Goal: Information Seeking & Learning: Learn about a topic

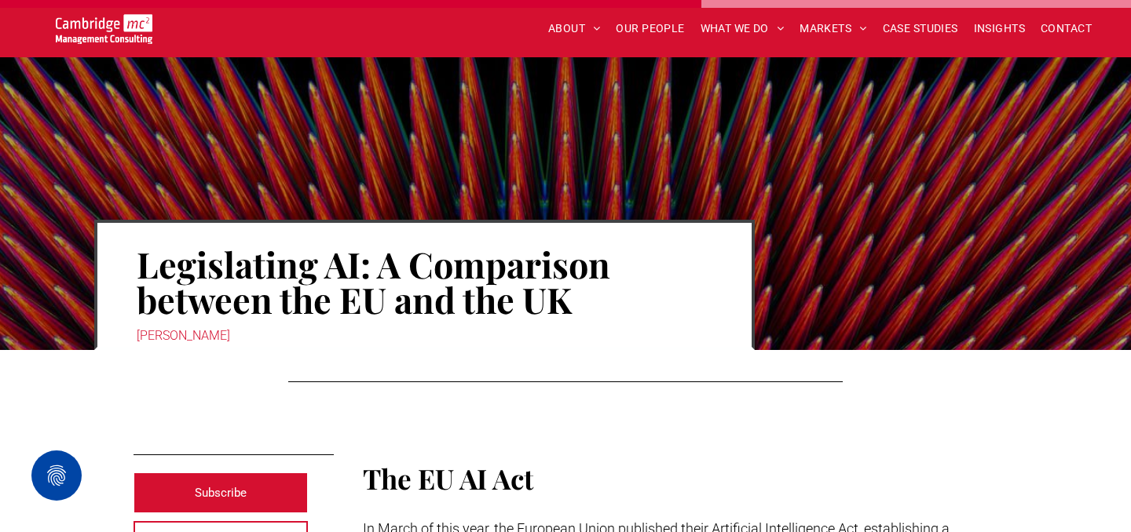
scroll to position [3869, 0]
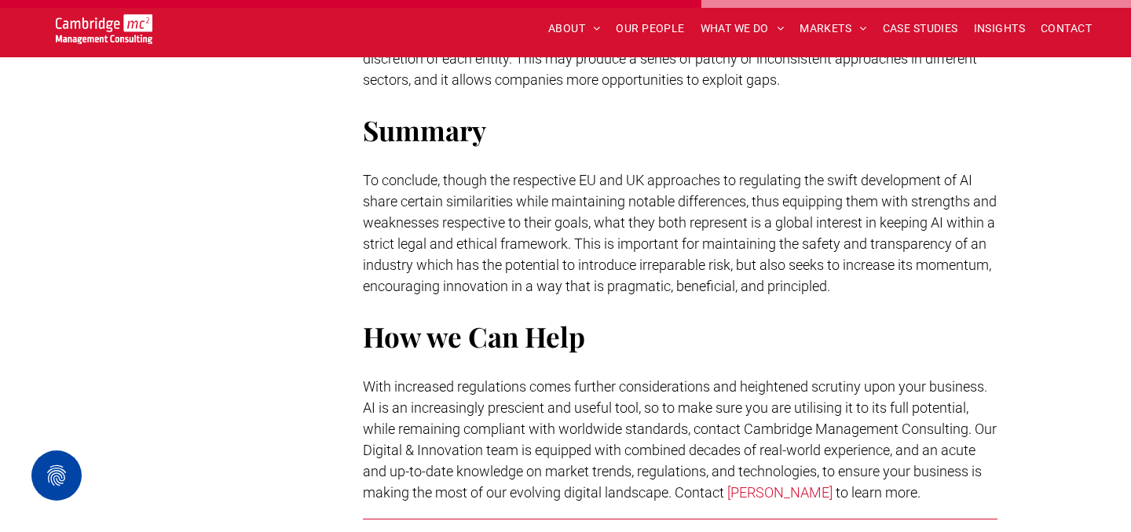
click at [442, 239] on span "To conclude, though the respective EU and UK approaches to regulating the swift…" at bounding box center [680, 233] width 634 height 123
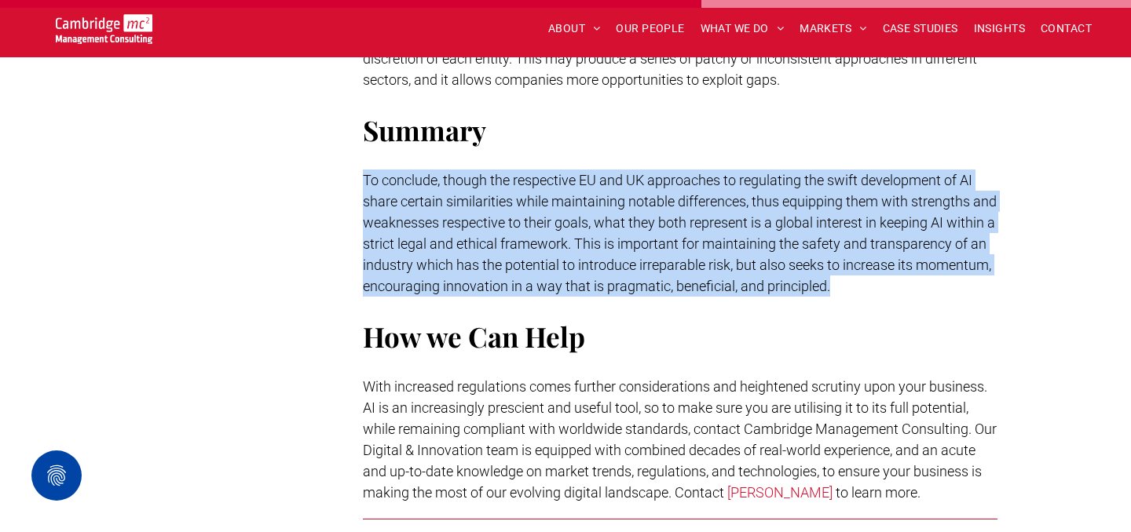
click at [382, 178] on span "To conclude, though the respective EU and UK approaches to regulating the swift…" at bounding box center [680, 233] width 634 height 123
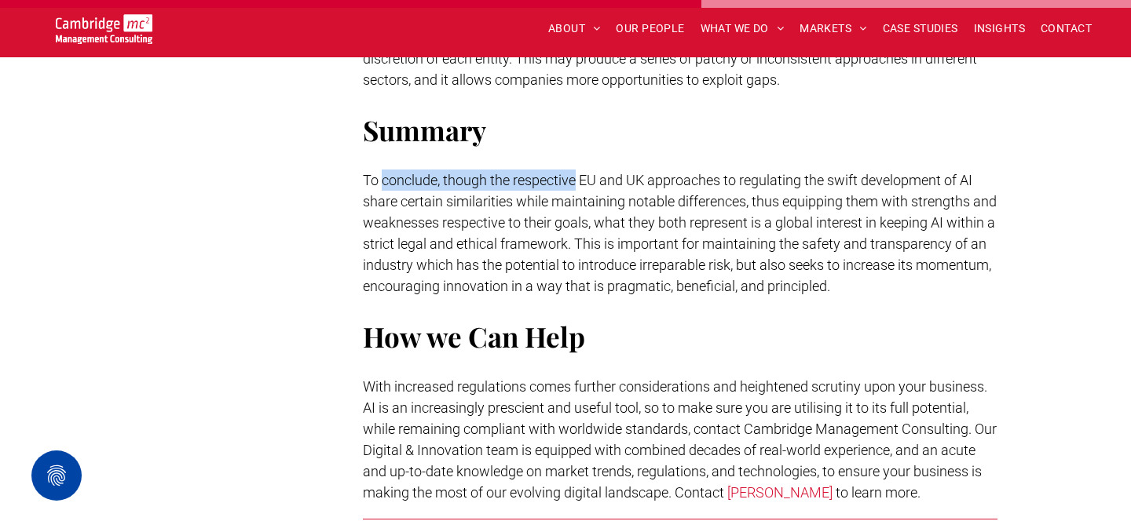
drag, startPoint x: 382, startPoint y: 178, endPoint x: 573, endPoint y: 177, distance: 190.1
click at [573, 177] on span "To conclude, though the respective EU and UK approaches to regulating the swift…" at bounding box center [680, 233] width 634 height 123
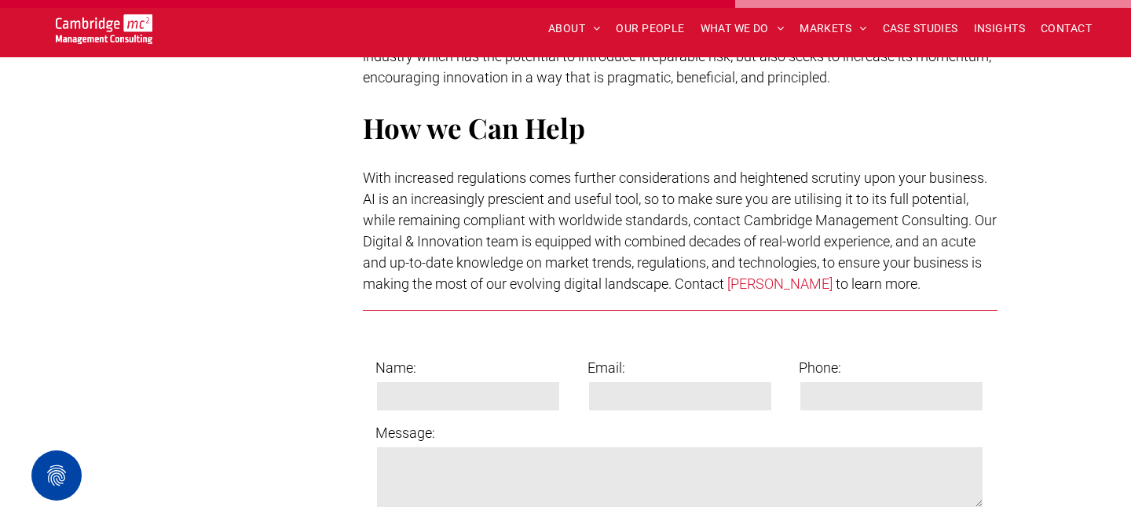
scroll to position [4078, 0]
click at [573, 177] on span "With increased regulations comes further considerations and heightened scrutiny…" at bounding box center [680, 230] width 634 height 123
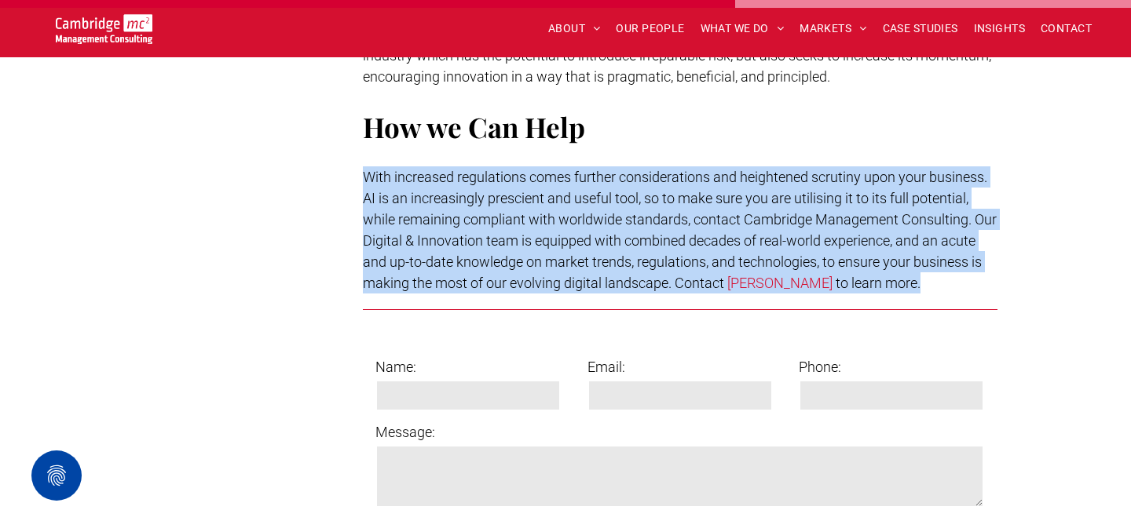
click at [573, 177] on span "With increased regulations comes further considerations and heightened scrutiny…" at bounding box center [680, 230] width 634 height 123
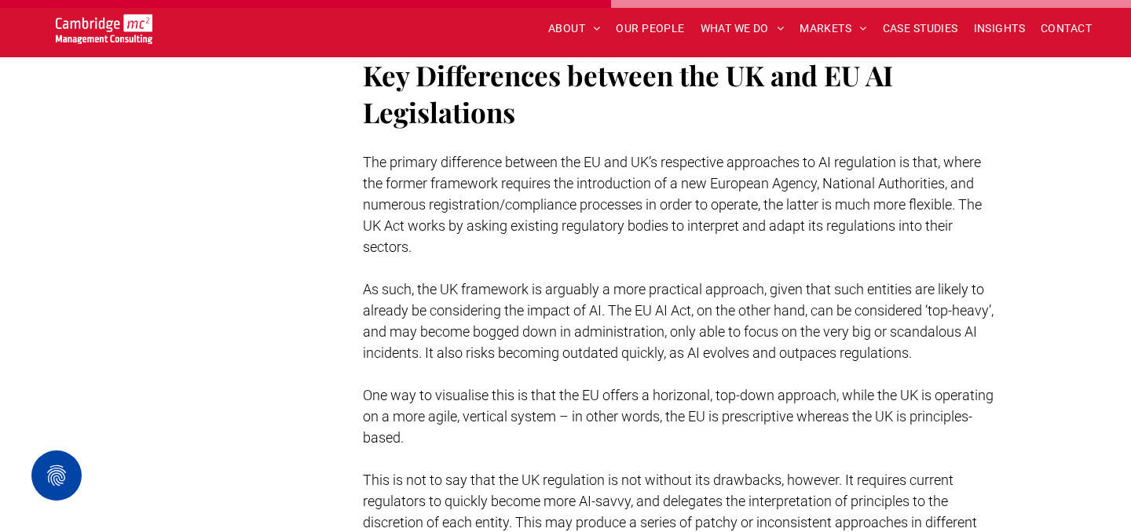
scroll to position [3402, 0]
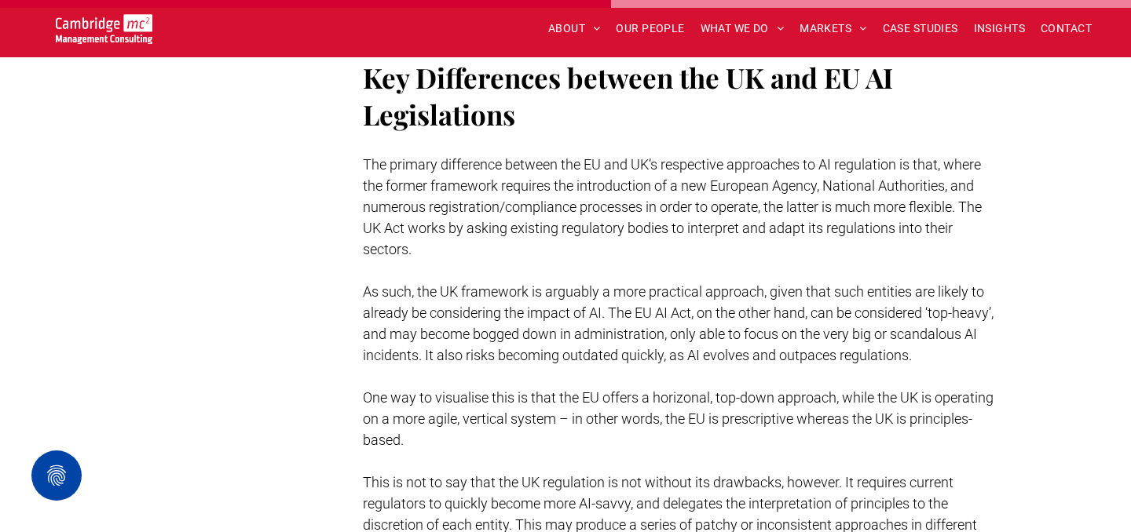
click at [379, 284] on span "As such, the UK framework is arguably a more practical approach, given that suc…" at bounding box center [678, 324] width 631 height 80
drag, startPoint x: 379, startPoint y: 269, endPoint x: 560, endPoint y: 266, distance: 181.4
click at [560, 284] on span "As such, the UK framework is arguably a more practical approach, given that suc…" at bounding box center [678, 324] width 631 height 80
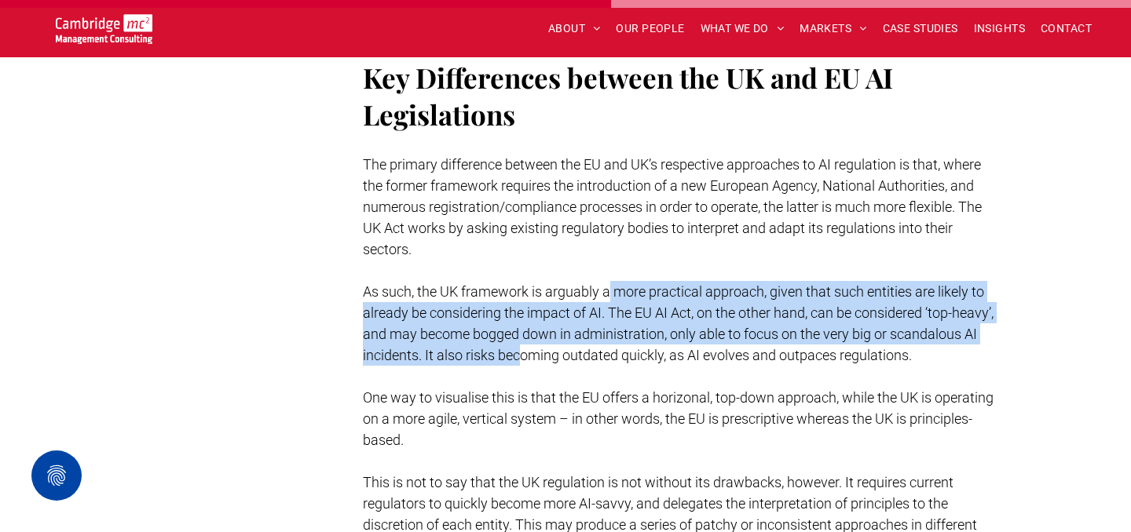
drag, startPoint x: 607, startPoint y: 264, endPoint x: 610, endPoint y: 331, distance: 67.6
click at [610, 331] on span "As such, the UK framework is arguably a more practical approach, given that suc…" at bounding box center [678, 324] width 631 height 80
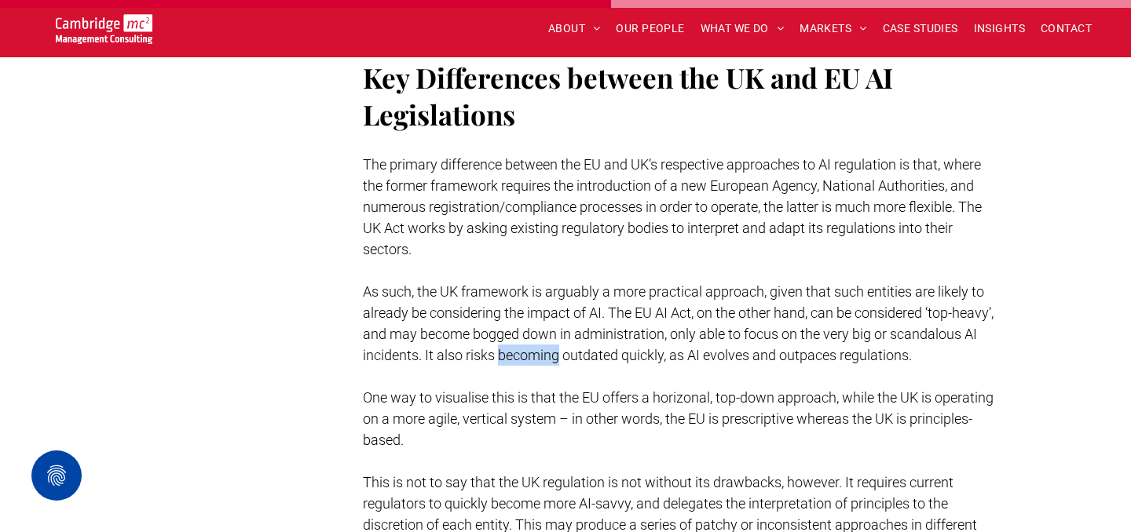
click at [610, 331] on span "As such, the UK framework is arguably a more practical approach, given that suc…" at bounding box center [678, 324] width 631 height 80
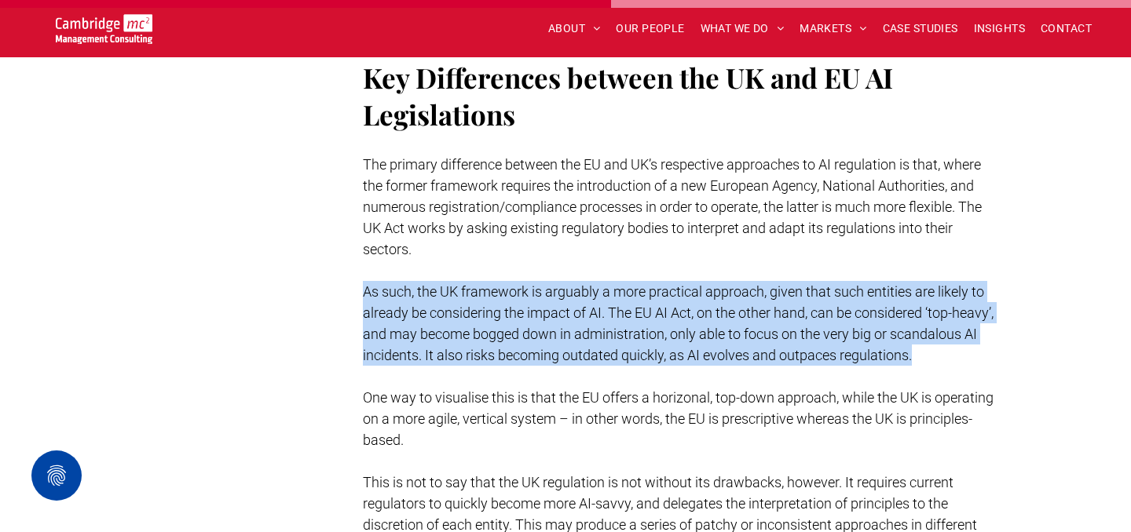
click at [610, 331] on span "As such, the UK framework is arguably a more practical approach, given that suc…" at bounding box center [678, 324] width 631 height 80
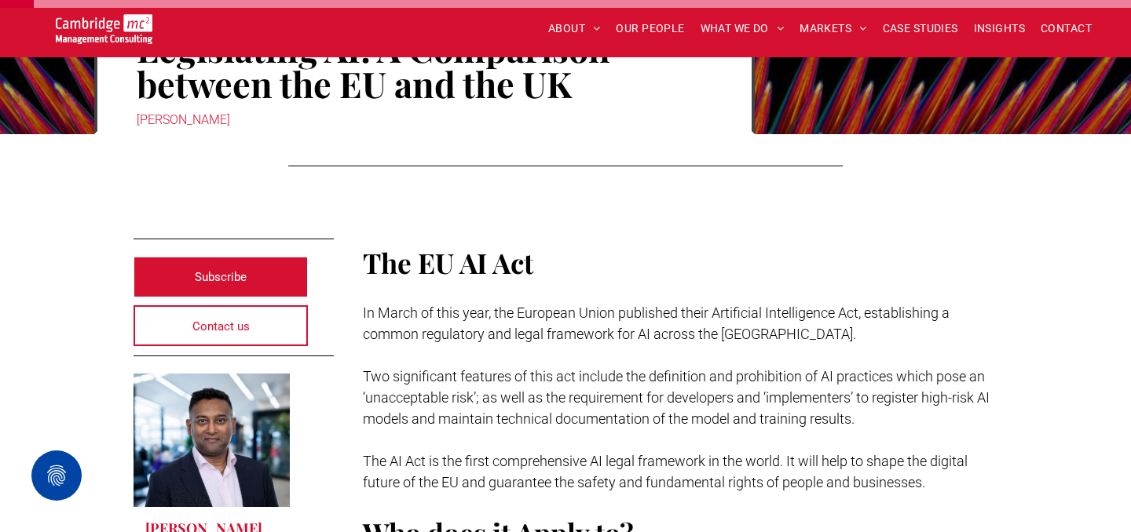
scroll to position [143, 0]
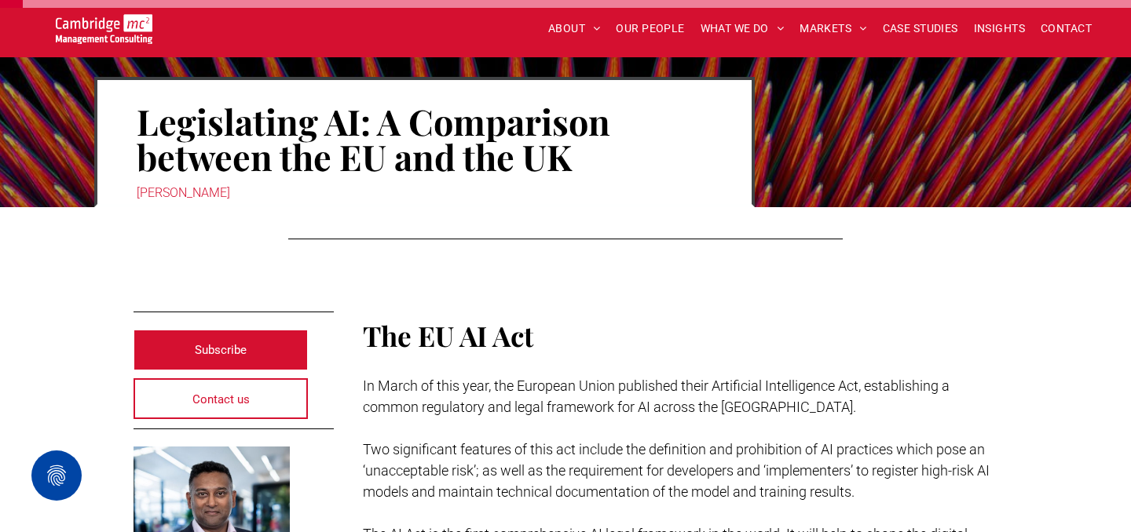
click at [159, 115] on h1 "Legislating AI: A Comparison between the EU and the UK" at bounding box center [425, 139] width 576 height 74
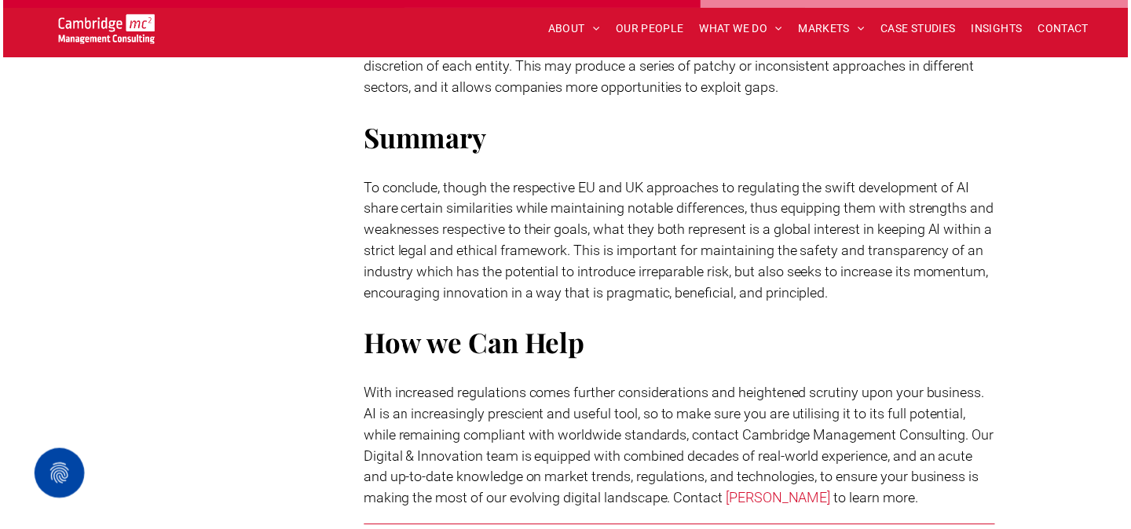
scroll to position [3849, 0]
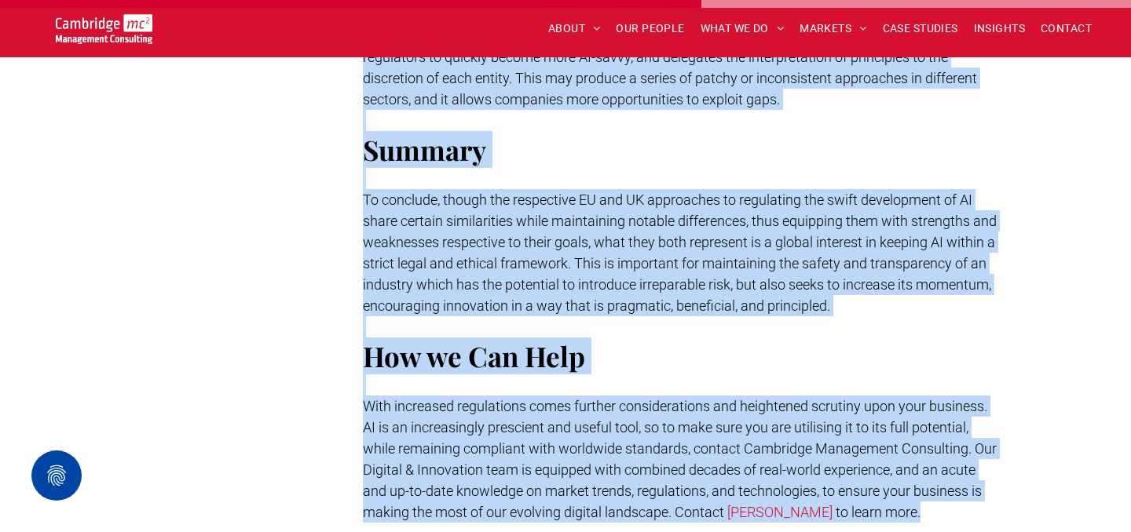
drag, startPoint x: 159, startPoint y: 115, endPoint x: 939, endPoint y: 514, distance: 875.6
copy div "Legislating AI: A Comparison between the EU and the UK Rachi Weerasinghe Subscr…"
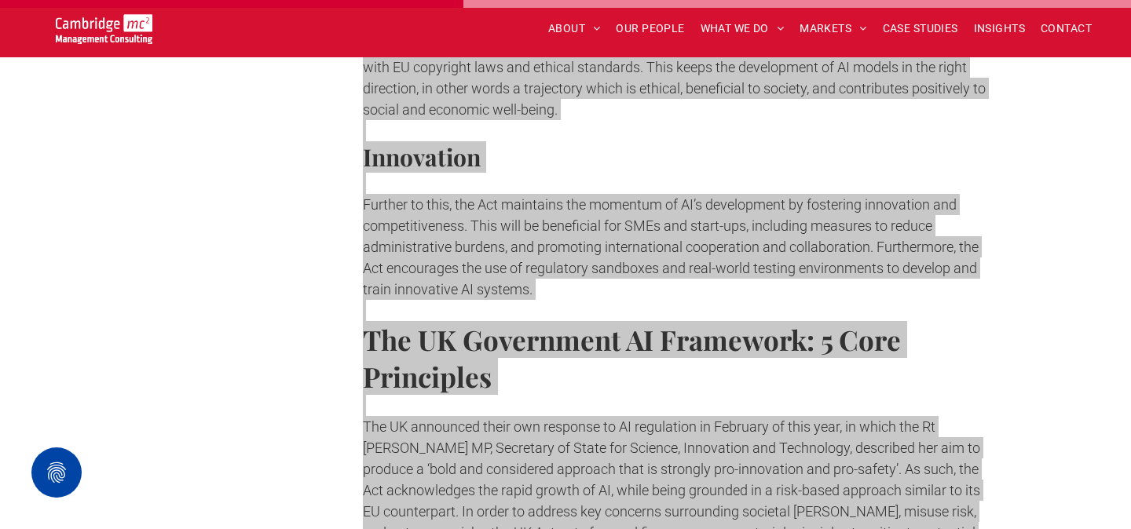
scroll to position [2566, 0]
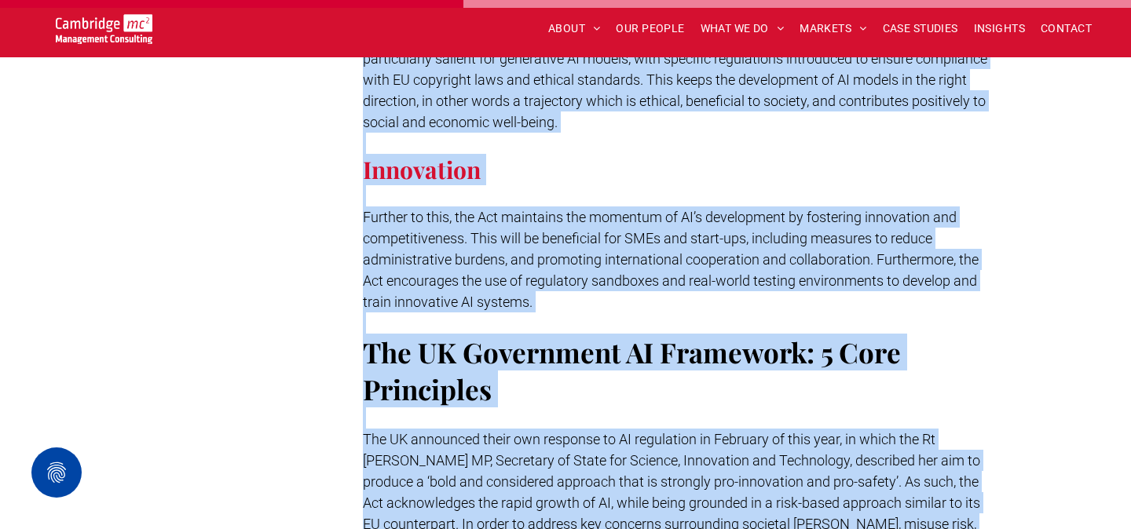
click at [503, 227] on p "Further to this, the Act maintains the momentum of AI’s development by fosterin…" at bounding box center [680, 260] width 635 height 106
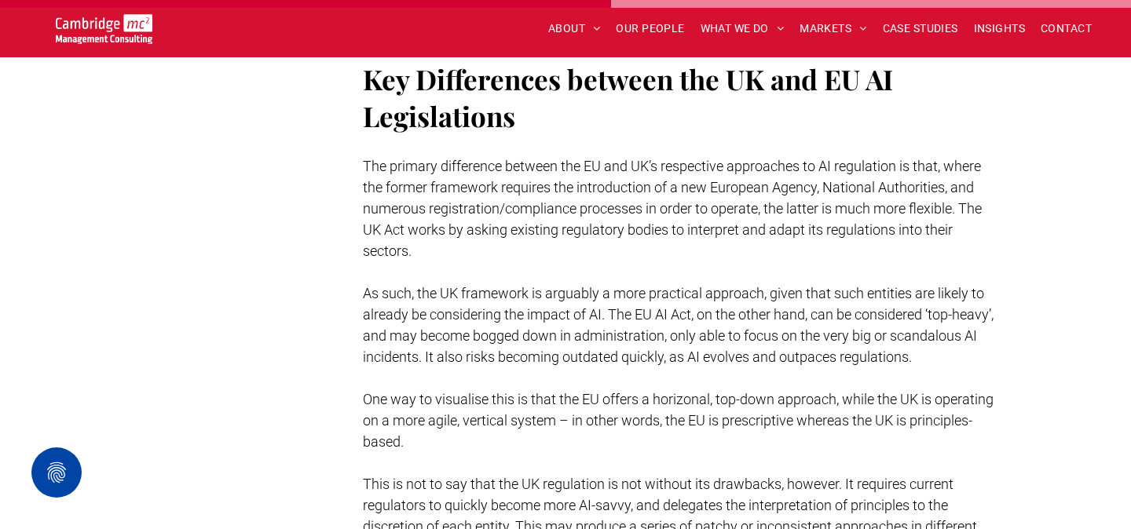
scroll to position [3414, 0]
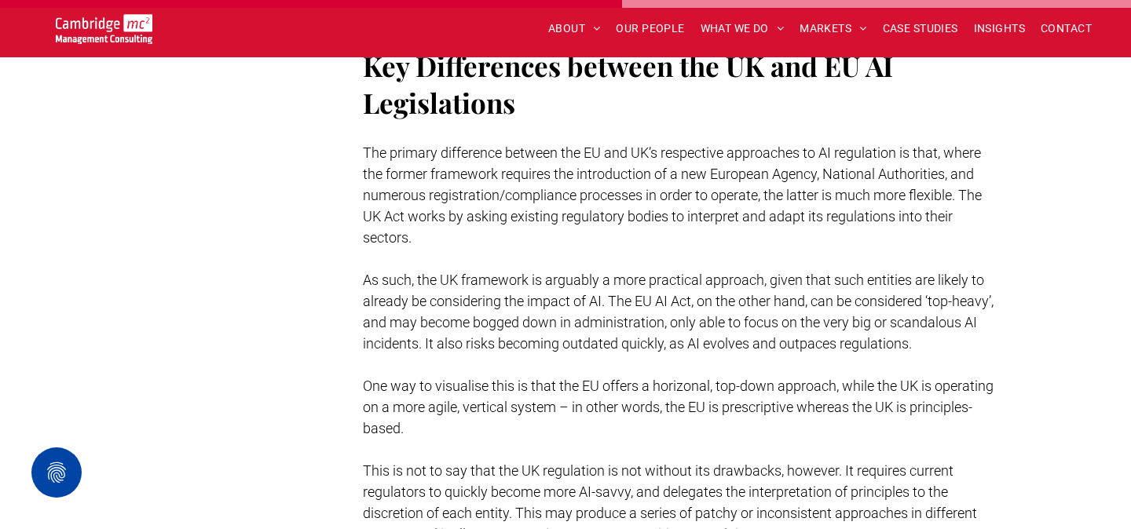
click at [453, 272] on span "As such, the UK framework is arguably a more practical approach, given that suc…" at bounding box center [678, 312] width 631 height 80
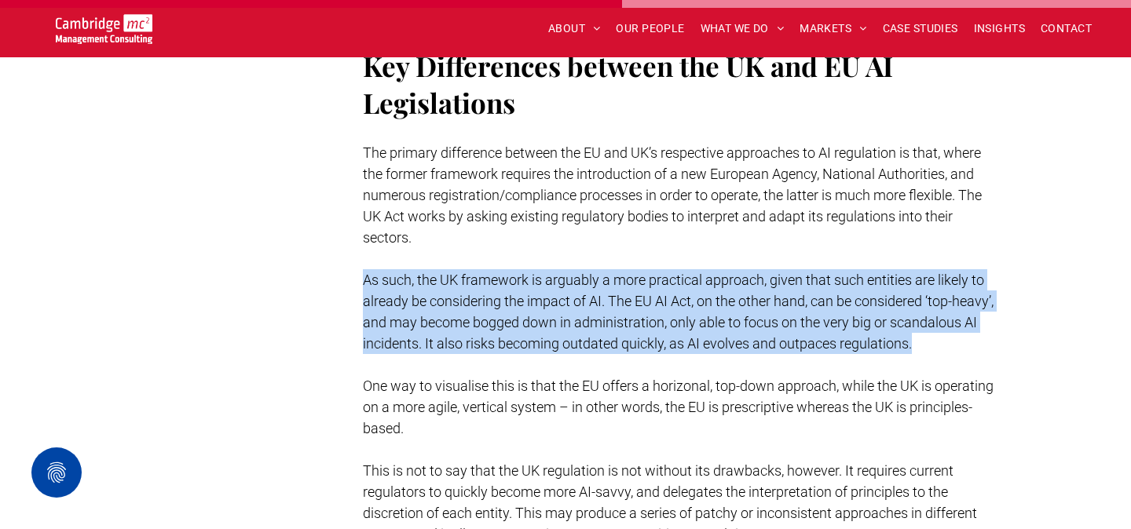
click at [453, 272] on span "As such, the UK framework is arguably a more practical approach, given that suc…" at bounding box center [678, 312] width 631 height 80
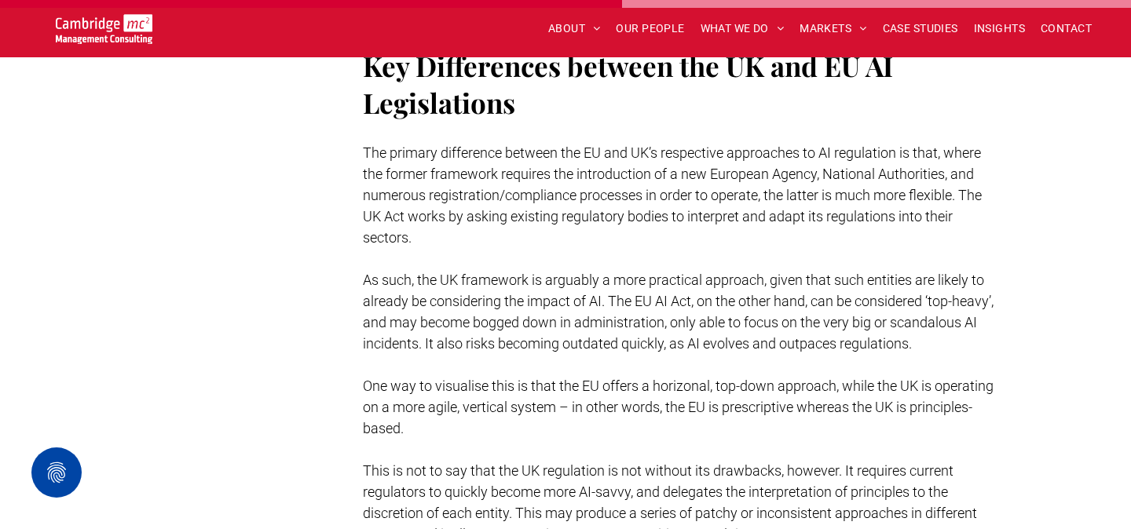
click at [496, 163] on p "The primary difference between the EU and UK’s respective approaches to AI regu…" at bounding box center [680, 195] width 635 height 106
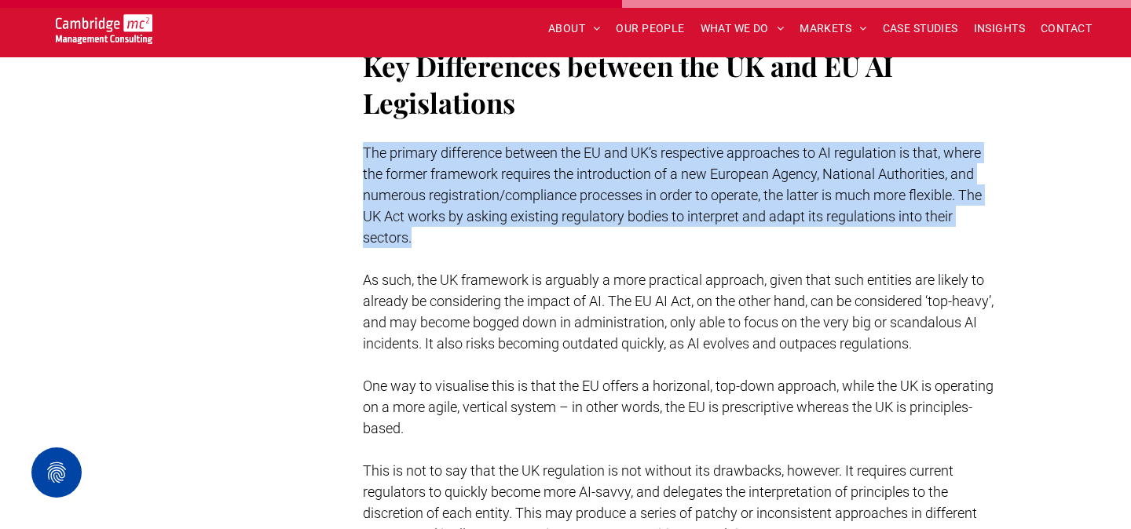
click at [496, 163] on p "The primary difference between the EU and UK’s respective approaches to AI regu…" at bounding box center [680, 195] width 635 height 106
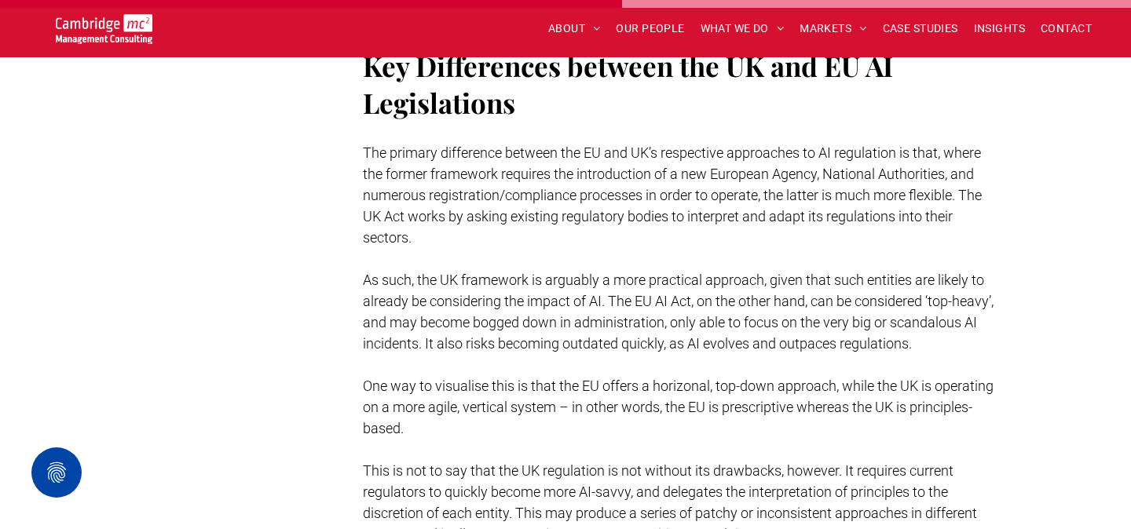
click at [510, 317] on span "As such, the UK framework is arguably a more practical approach, given that suc…" at bounding box center [678, 312] width 631 height 80
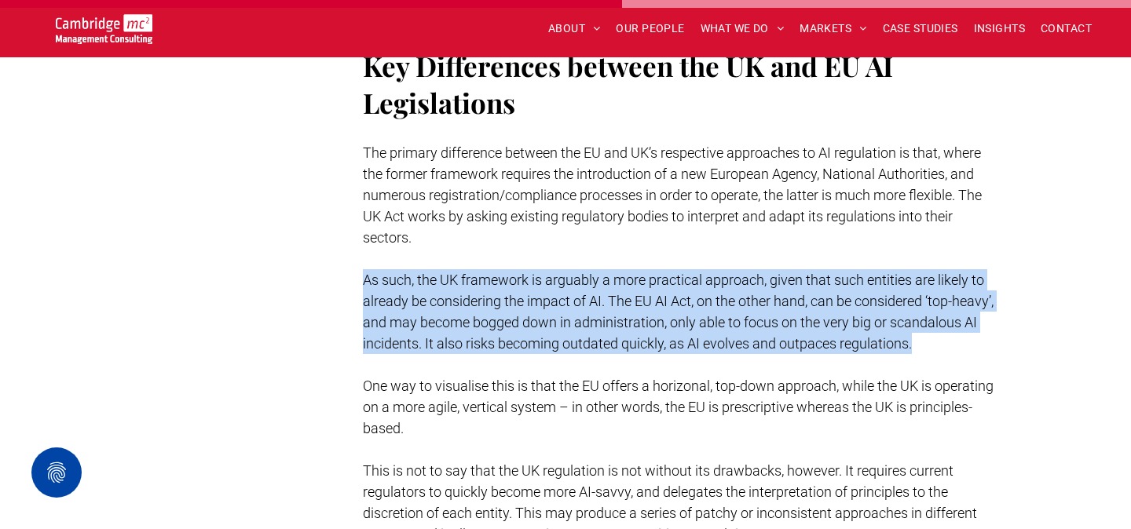
click at [510, 317] on span "As such, the UK framework is arguably a more practical approach, given that suc…" at bounding box center [678, 312] width 631 height 80
copy span "As such, the UK framework is arguably a more practical approach, given that suc…"
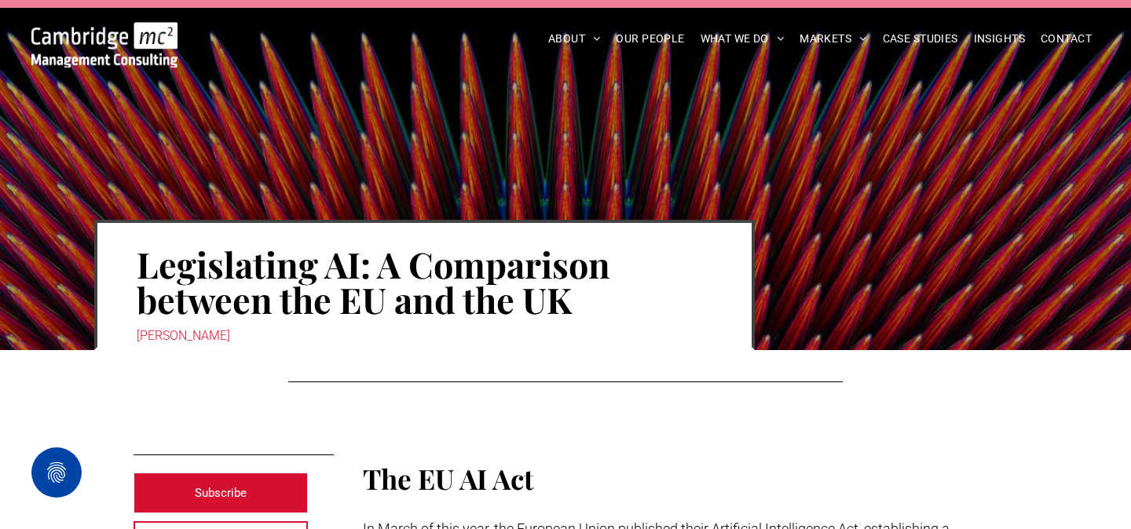
scroll to position [394, 0]
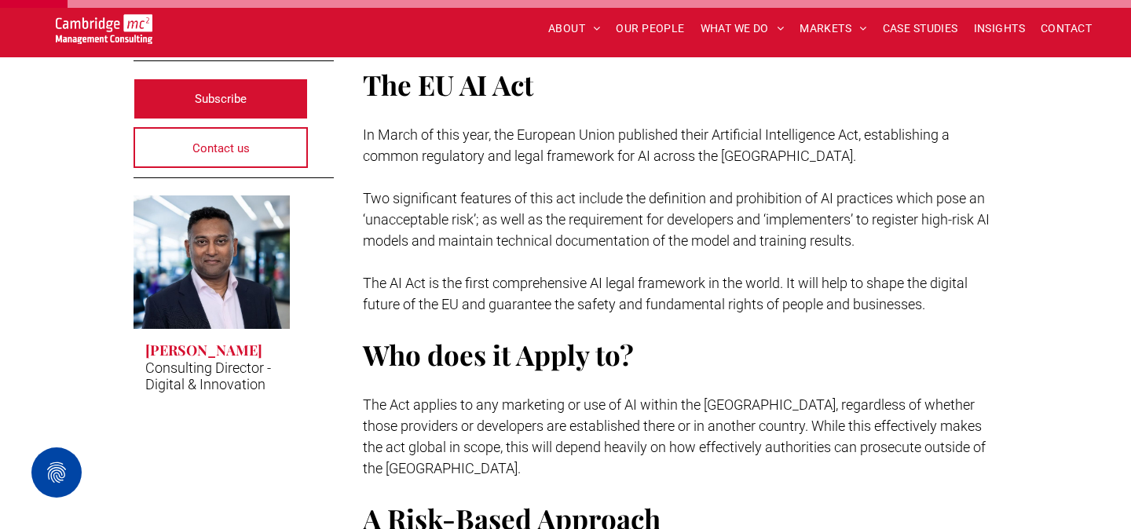
click at [220, 343] on h3 "Rachi Weerasinghe" at bounding box center [203, 350] width 117 height 19
click at [228, 349] on h3 "Rachi Weerasinghe" at bounding box center [203, 350] width 117 height 19
click at [217, 346] on h3 "Rachi Weerasinghe" at bounding box center [203, 350] width 117 height 19
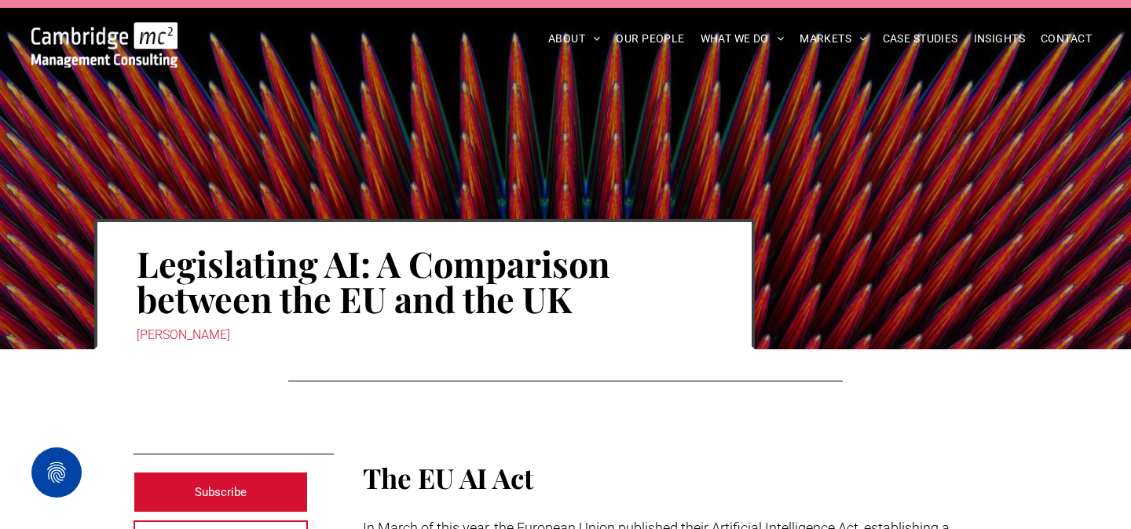
scroll to position [0, 0]
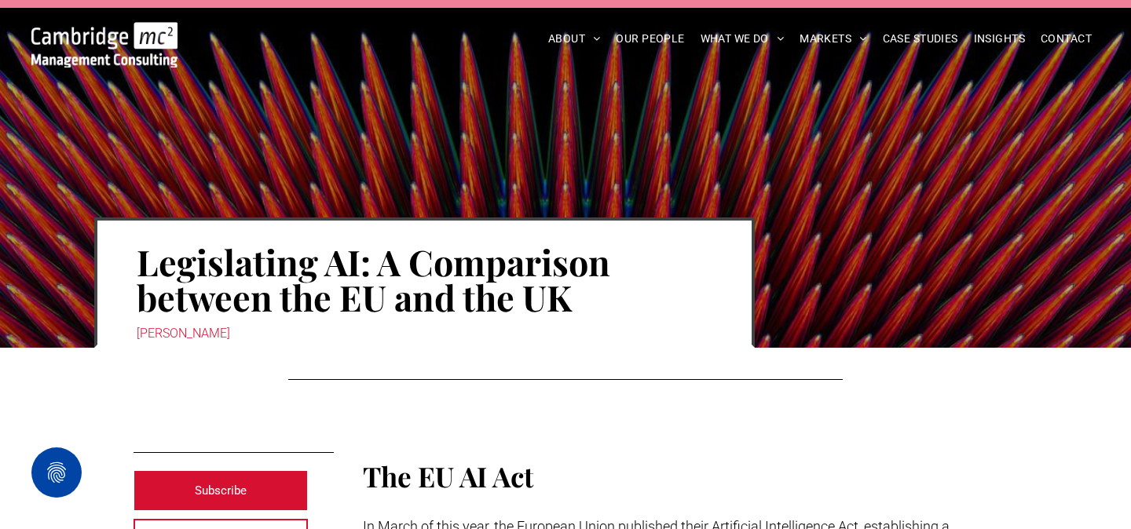
click at [207, 331] on div "Rachi Weerasinghe" at bounding box center [425, 334] width 576 height 22
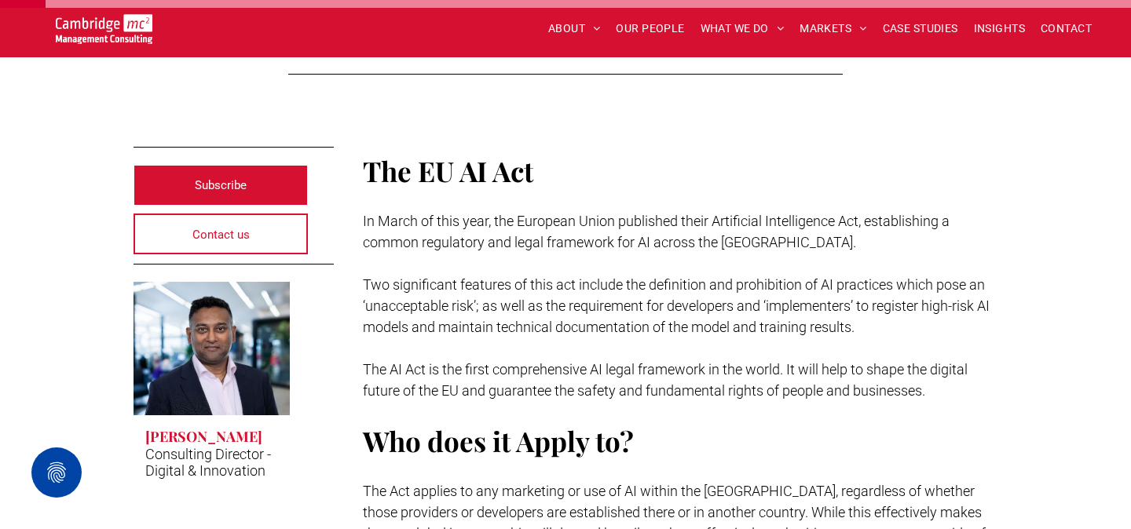
scroll to position [321, 0]
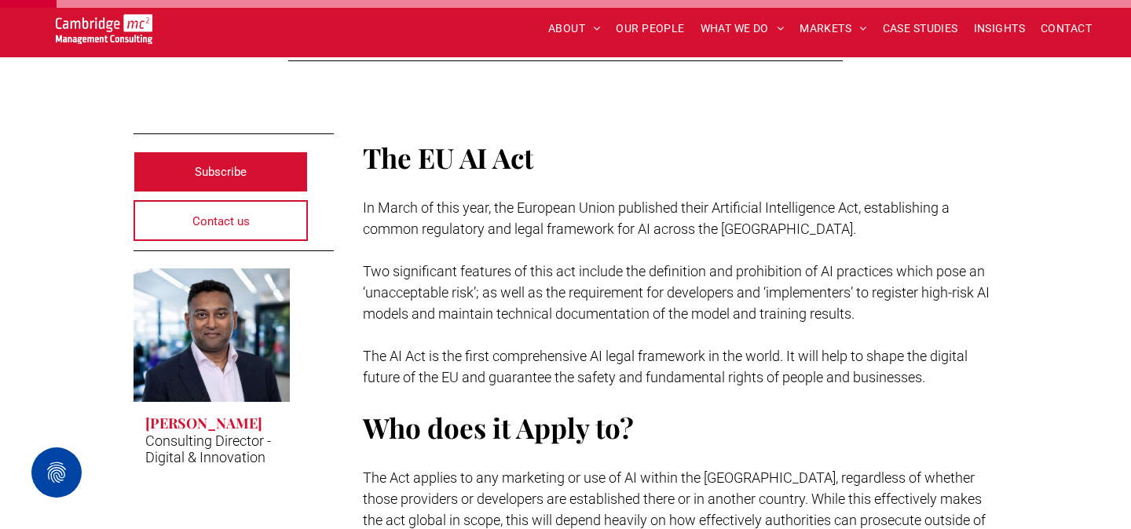
click at [213, 424] on h3 "Rachi Weerasinghe" at bounding box center [203, 423] width 117 height 19
click at [238, 417] on h3 "Rachi Weerasinghe" at bounding box center [203, 423] width 117 height 19
click at [259, 429] on h3 "Rachi Weerasinghe" at bounding box center [203, 423] width 117 height 19
drag, startPoint x: 259, startPoint y: 429, endPoint x: 150, endPoint y: 430, distance: 109.2
click at [150, 430] on h3 "Rachi Weerasinghe" at bounding box center [203, 423] width 117 height 19
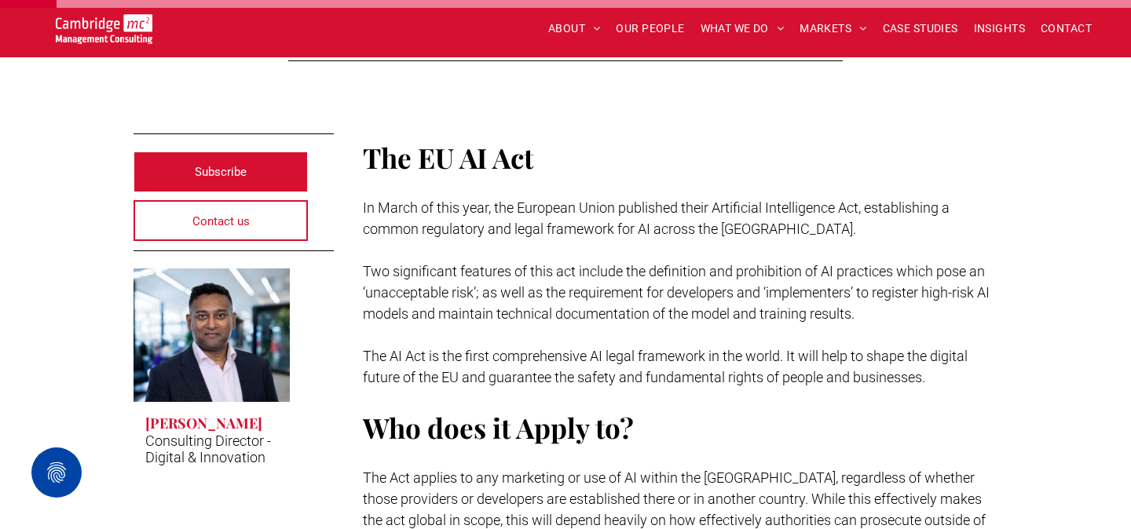
copy h3 "Rachi Weerasinghe"
